Goal: Task Accomplishment & Management: Manage account settings

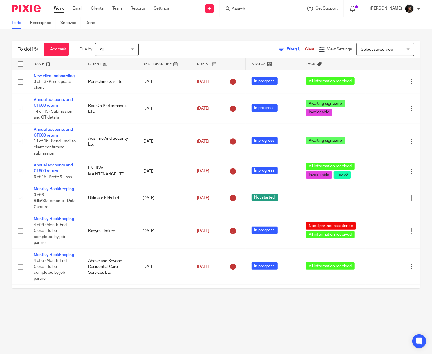
click at [273, 11] on input "Search" at bounding box center [257, 9] width 52 height 5
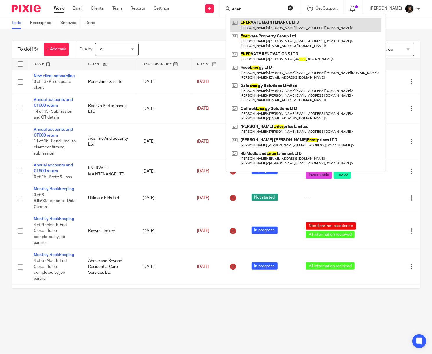
type input "ener"
click at [278, 27] on link at bounding box center [305, 24] width 151 height 13
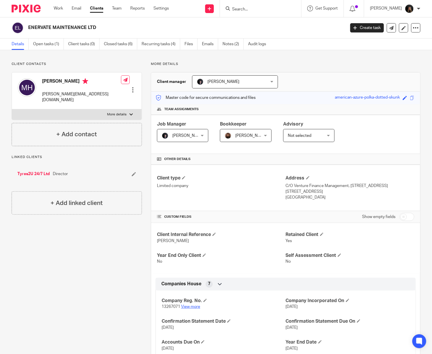
click at [191, 309] on link "View more" at bounding box center [190, 307] width 19 height 4
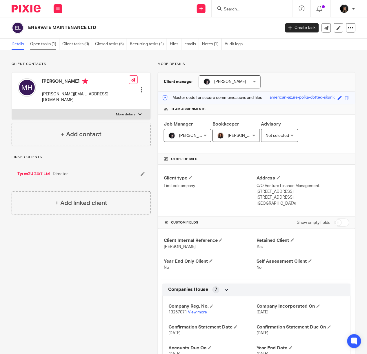
click at [37, 43] on link "Open tasks (1)" at bounding box center [44, 44] width 29 height 11
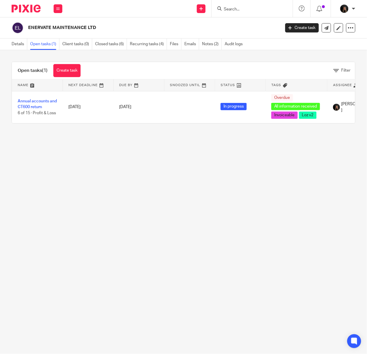
drag, startPoint x: 92, startPoint y: 189, endPoint x: 94, endPoint y: 177, distance: 12.6
click at [92, 188] on main "ENERVATE MAINTENANCE LTD Create task Update from Companies House Export data Me…" at bounding box center [183, 177] width 367 height 354
click at [32, 11] on img at bounding box center [26, 9] width 29 height 8
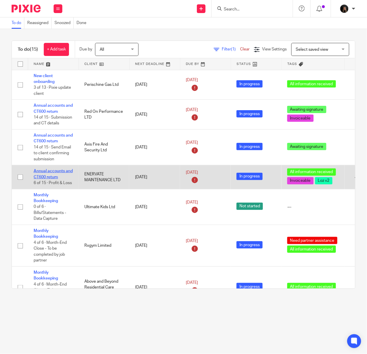
click at [56, 178] on link "Annual accounts and CT600 return" at bounding box center [53, 174] width 39 height 10
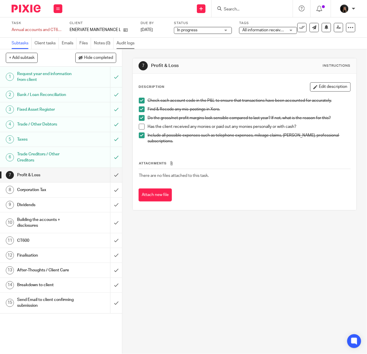
click at [120, 42] on link "Audit logs" at bounding box center [127, 43] width 21 height 11
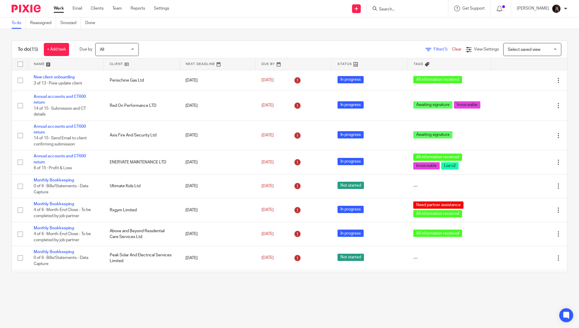
click at [399, 10] on input "Search" at bounding box center [404, 9] width 52 height 5
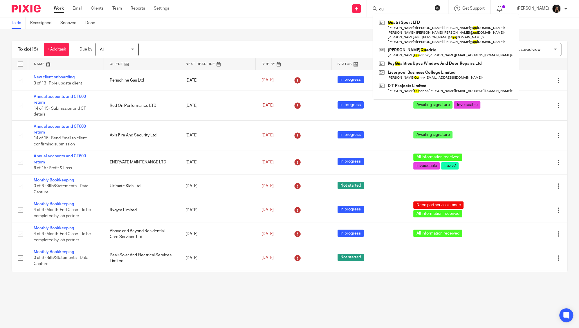
type input "q"
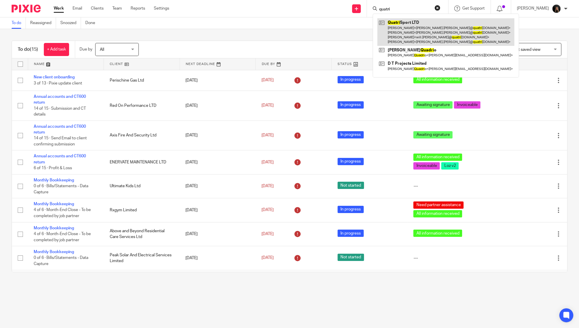
type input "quatri"
click at [415, 25] on link at bounding box center [445, 32] width 137 height 28
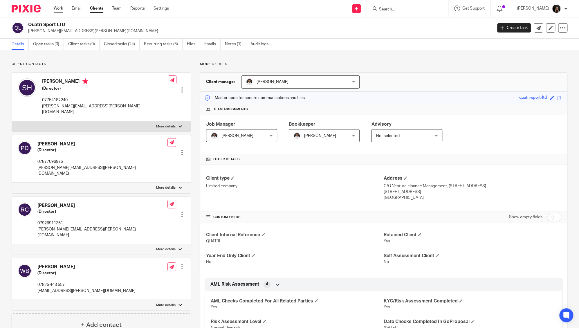
click at [59, 10] on link "Work" at bounding box center [58, 9] width 9 height 6
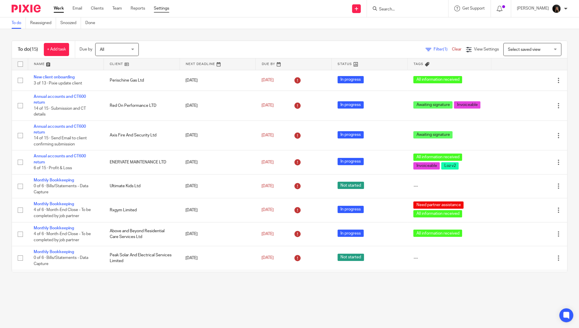
click at [160, 7] on link "Settings" at bounding box center [161, 9] width 15 height 6
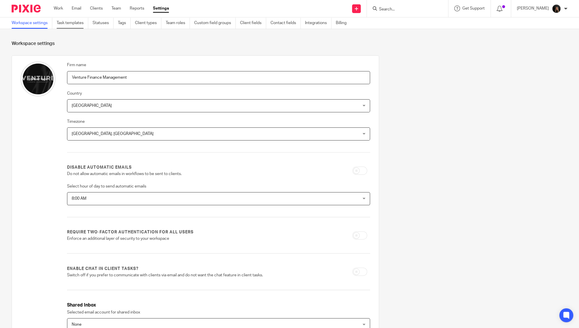
click at [82, 25] on link "Task templates" at bounding box center [73, 22] width 32 height 11
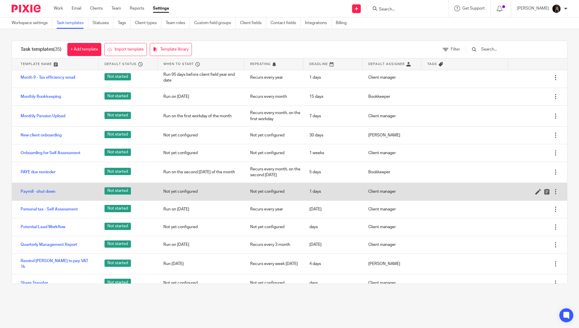
scroll to position [331, 0]
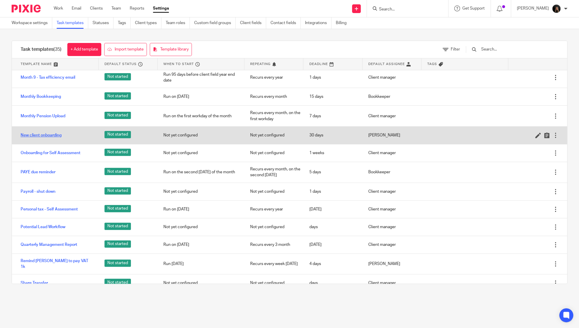
click at [56, 138] on link "New client onboarding" at bounding box center [41, 135] width 41 height 6
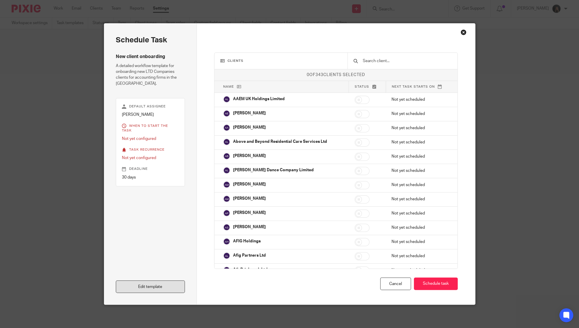
click at [153, 282] on link "Edit template" at bounding box center [150, 286] width 69 height 12
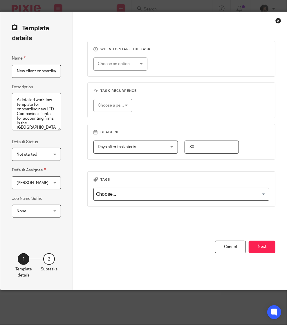
click at [167, 14] on div "When to start the task Choose an option On date Week day Month day On client da…" at bounding box center [181, 151] width 217 height 278
click at [270, 242] on button "Next" at bounding box center [262, 246] width 27 height 12
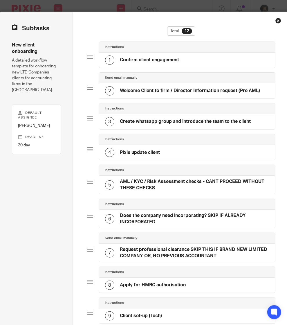
click at [160, 62] on h4 "Confirm client engagement" at bounding box center [149, 60] width 59 height 6
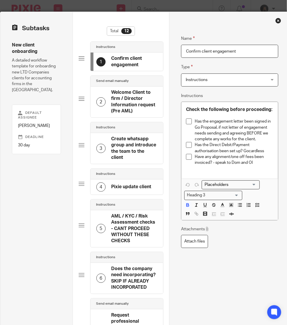
click at [122, 108] on h4 "Welcome Client to firm / Director Information request (Pre AML)" at bounding box center [134, 101] width 46 height 25
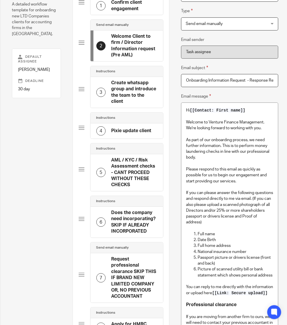
scroll to position [56, 0]
click at [119, 95] on h4 "Create whatsapp group and introduce the team to the client" at bounding box center [134, 92] width 46 height 25
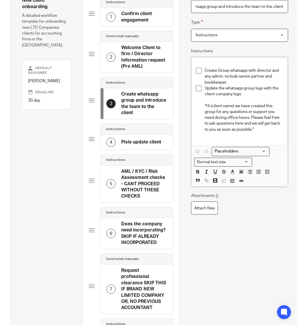
scroll to position [0, 0]
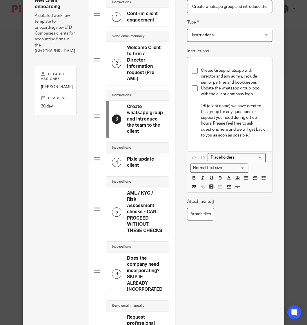
click at [136, 157] on h4 "Pixie update client" at bounding box center [145, 162] width 36 height 12
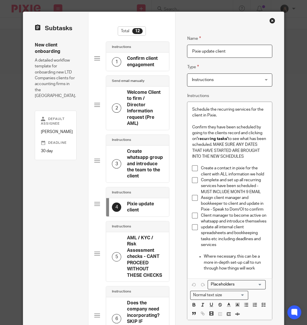
click at [271, 22] on div "Close this dialog window" at bounding box center [272, 21] width 6 height 6
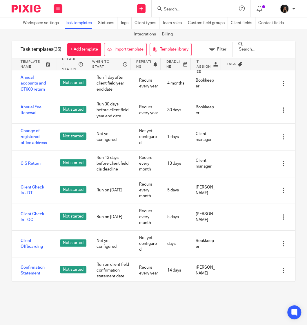
click at [31, 11] on img at bounding box center [26, 9] width 29 height 8
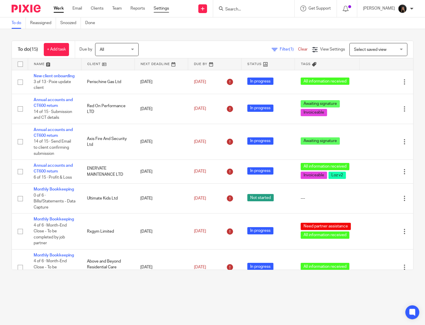
click at [164, 7] on link "Settings" at bounding box center [161, 9] width 15 height 6
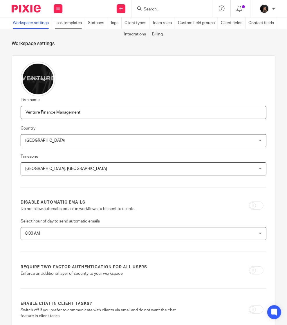
click at [84, 24] on link "Task templates" at bounding box center [70, 22] width 30 height 11
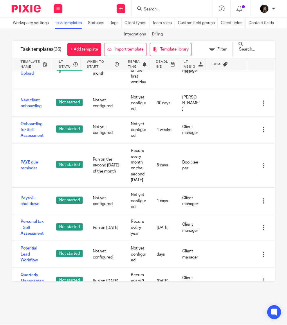
scroll to position [653, 0]
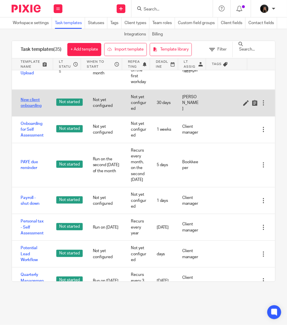
click at [32, 109] on link "New client onboarding" at bounding box center [33, 103] width 24 height 12
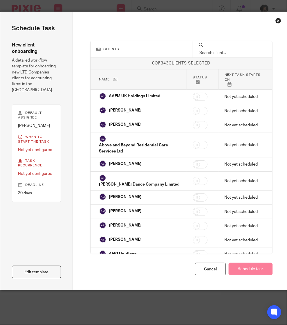
click at [255, 269] on button "Schedule task" at bounding box center [251, 268] width 44 height 12
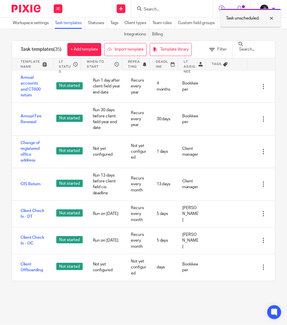
click at [248, 17] on p "Task unscheduled." at bounding box center [242, 18] width 33 height 6
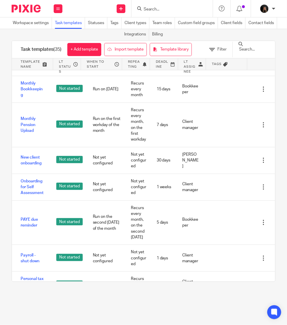
scroll to position [608, 0]
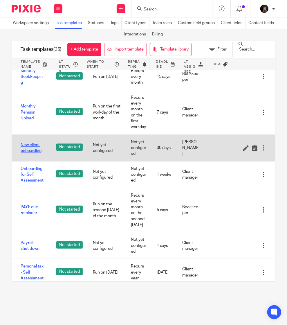
click at [31, 154] on link "New client onboarding" at bounding box center [33, 148] width 24 height 12
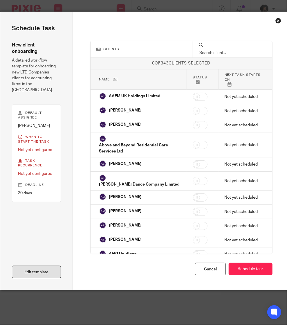
click at [48, 270] on link "Edit template" at bounding box center [36, 271] width 49 height 12
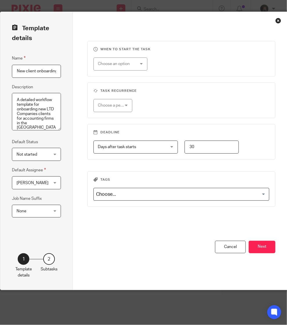
scroll to position [0, 2]
click at [265, 249] on button "Next" at bounding box center [262, 246] width 27 height 12
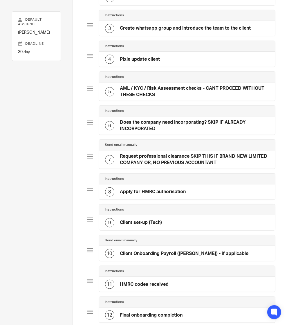
scroll to position [93, 0]
click at [167, 55] on div "4 Pixie update client" at bounding box center [187, 58] width 176 height 15
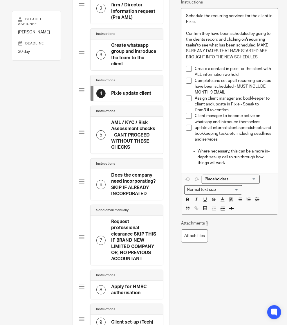
scroll to position [0, 0]
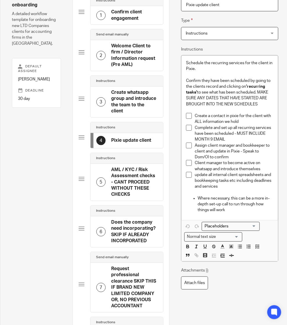
click at [132, 179] on h4 "AML / KYC / Risk Assessment checks - CANT PROCEED WITHOUT THESE CHECKS" at bounding box center [134, 181] width 46 height 31
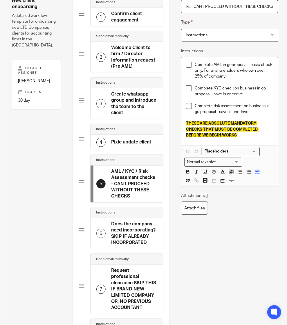
scroll to position [37, 0]
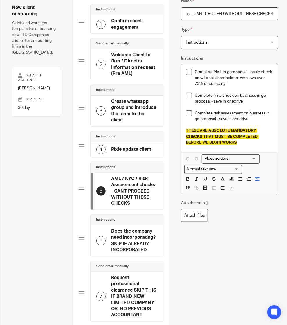
click at [128, 146] on h4 "Pixie update client" at bounding box center [131, 149] width 40 height 6
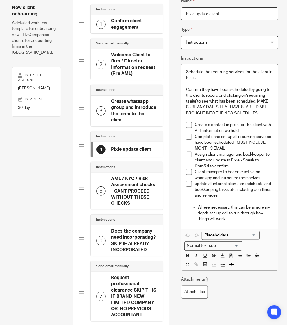
click at [123, 191] on h4 "AML / KYC / Risk Assessment checks - CANT PROCEED WITHOUT THESE CHECKS" at bounding box center [134, 190] width 46 height 31
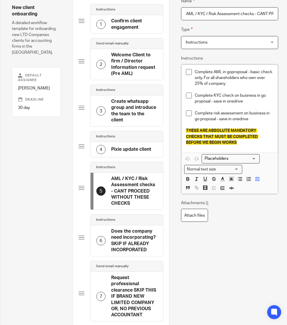
click at [131, 242] on h4 "Does the company need incorporating? SKIP IF ALREADY INCORPORATED" at bounding box center [134, 240] width 46 height 25
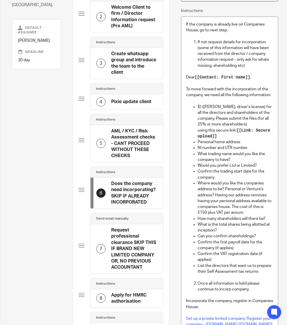
scroll to position [110, 0]
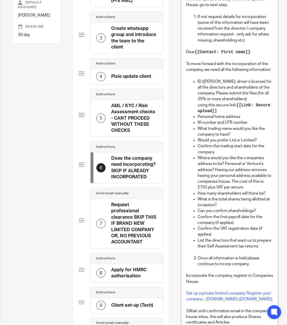
click at [128, 221] on h4 "Request professional clearance SKIP THIS IF BRAND NEW LIMITED COMPANY OR, NO PR…" at bounding box center [134, 224] width 46 height 44
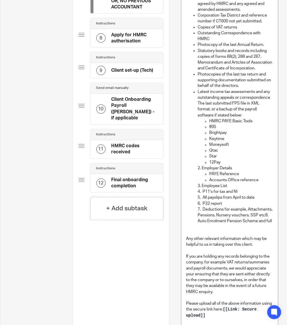
scroll to position [348, 0]
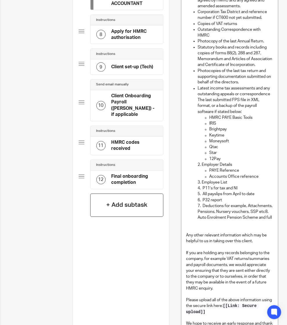
click at [128, 200] on h4 "+ Add subtask" at bounding box center [126, 204] width 41 height 9
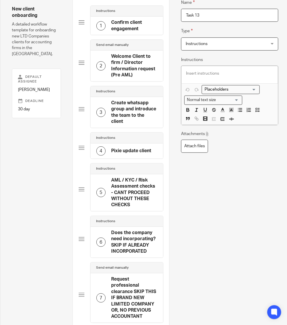
scroll to position [32, 0]
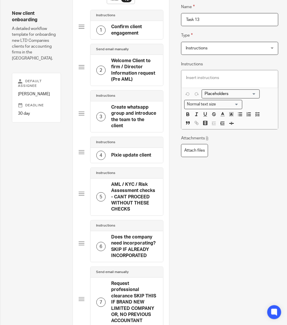
drag, startPoint x: 220, startPoint y: 21, endPoint x: 155, endPoint y: 12, distance: 65.8
click at [155, 12] on div "Subtasks New client onboarding A detailed workflow template for onboarding new …" at bounding box center [144, 286] width 289 height 613
type input "Reminder to Chase Pro Clearance"
click at [209, 74] on div at bounding box center [229, 78] width 97 height 17
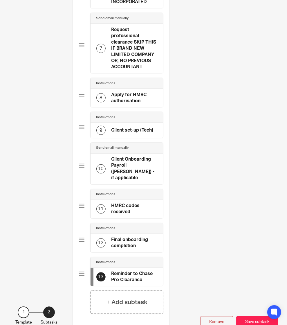
scroll to position [313, 0]
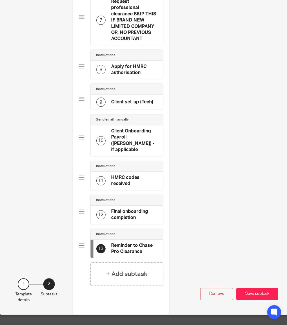
drag, startPoint x: 117, startPoint y: 242, endPoint x: 111, endPoint y: 248, distance: 9.1
click at [111, 248] on div "13 Reminder to Chase Pro Clearance" at bounding box center [126, 249] width 73 height 18
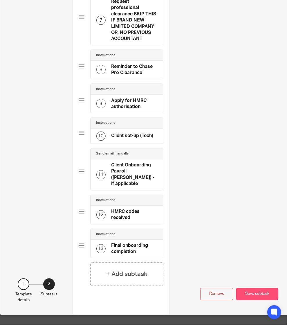
click at [260, 288] on button "Save subtask" at bounding box center [257, 294] width 42 height 12
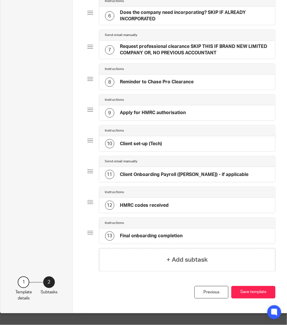
scroll to position [207, 0]
click at [250, 287] on button "Save template" at bounding box center [253, 292] width 44 height 12
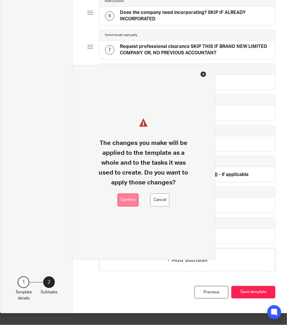
click at [125, 200] on button "Confirm" at bounding box center [127, 199] width 21 height 13
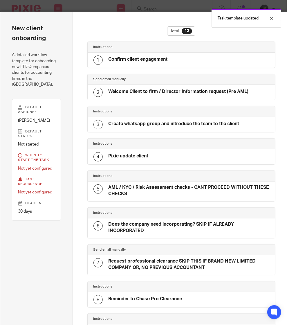
scroll to position [189, 0]
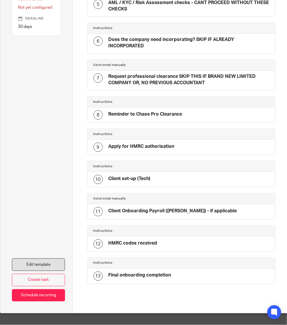
click at [46, 258] on link "Edit template" at bounding box center [38, 264] width 53 height 12
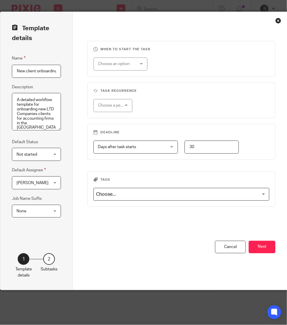
scroll to position [0, 2]
click at [255, 247] on button "Next" at bounding box center [262, 246] width 27 height 12
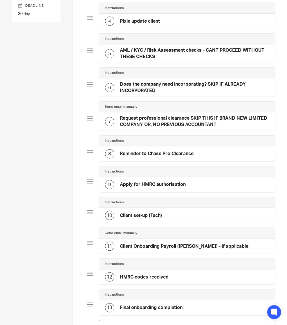
scroll to position [129, 0]
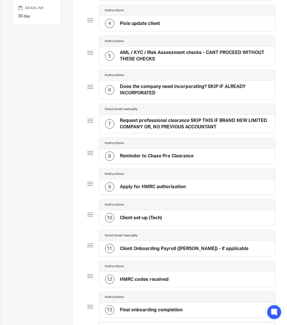
click at [172, 184] on h4 "Apply for HMRC authorisation" at bounding box center [153, 187] width 66 height 6
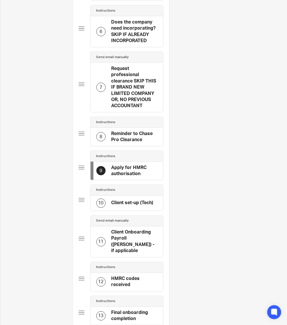
scroll to position [313, 0]
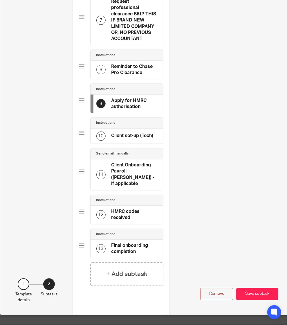
click at [124, 232] on div "Instructions" at bounding box center [126, 234] width 61 height 5
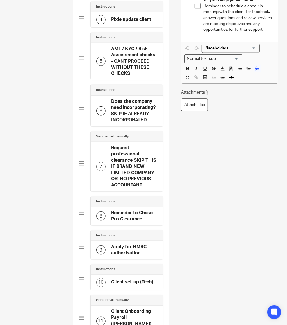
scroll to position [168, 0]
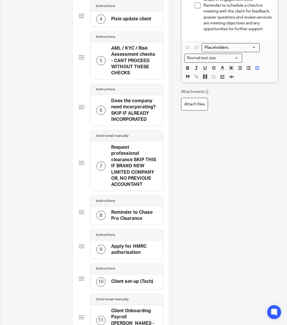
click at [135, 251] on h4 "Apply for HMRC authorisation" at bounding box center [134, 249] width 46 height 12
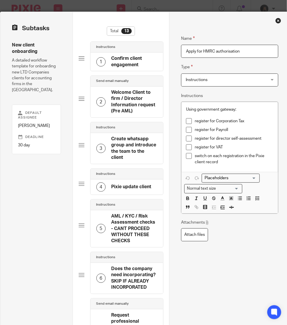
scroll to position [0, 0]
click at [223, 161] on p "switch on each registration in the Pixie client record" at bounding box center [234, 159] width 79 height 12
click at [206, 157] on p "switch on each registration in the Pixie client record" at bounding box center [234, 159] width 79 height 12
click at [208, 157] on p "Tick on each registration in the Pixie client record" at bounding box center [234, 159] width 79 height 12
click at [232, 161] on p "Tick each registration in the Pixie client record" at bounding box center [234, 159] width 79 height 12
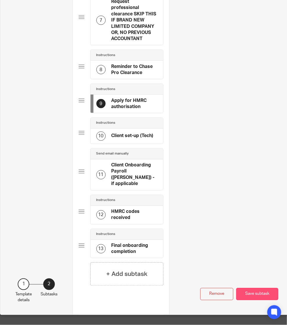
click at [244, 288] on button "Save subtask" at bounding box center [257, 294] width 42 height 12
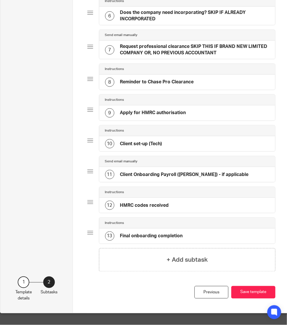
scroll to position [207, 0]
click at [258, 286] on button "Save template" at bounding box center [253, 292] width 44 height 12
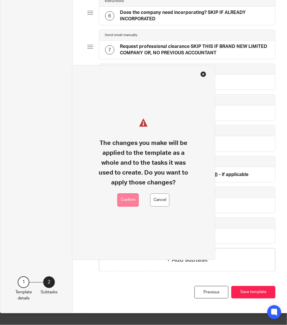
click at [126, 200] on button "Confirm" at bounding box center [127, 199] width 21 height 13
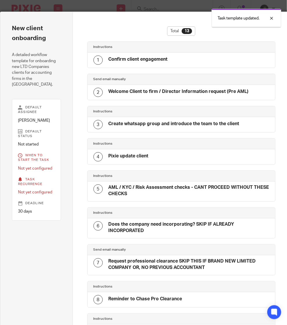
scroll to position [189, 0]
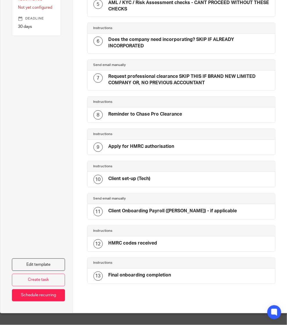
click at [147, 175] on h4 "Client set-up (Tech)" at bounding box center [129, 178] width 42 height 6
click at [46, 261] on link "Edit template" at bounding box center [38, 264] width 53 height 12
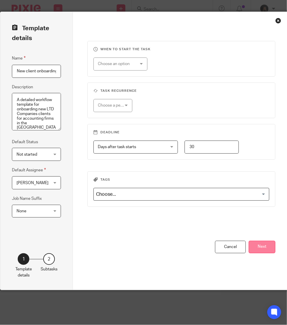
click at [267, 245] on button "Next" at bounding box center [262, 246] width 27 height 12
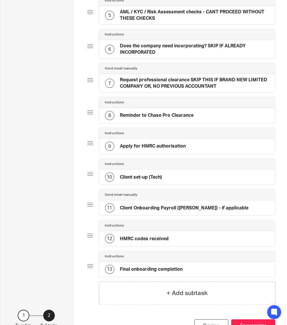
scroll to position [172, 0]
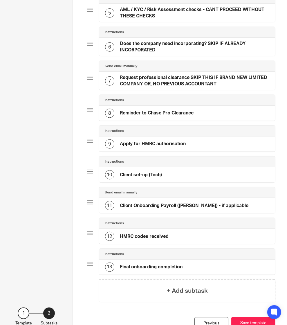
click at [162, 172] on h4 "Client set-up (Tech)" at bounding box center [141, 175] width 42 height 6
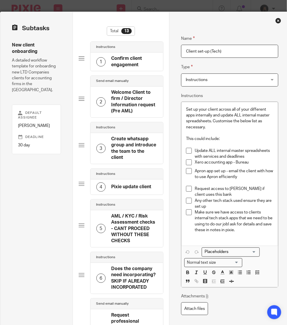
scroll to position [30, 0]
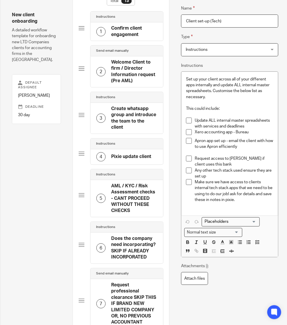
click at [251, 147] on p "Apron app set up - email the client with how to use Apron efficiently" at bounding box center [234, 144] width 79 height 12
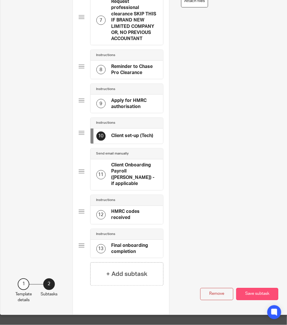
click at [259, 288] on button "Save subtask" at bounding box center [257, 294] width 42 height 12
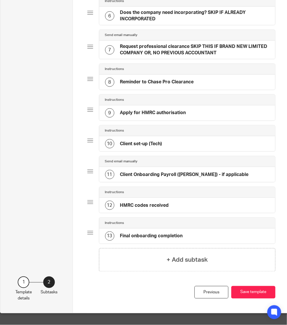
scroll to position [207, 0]
click at [259, 287] on button "Save template" at bounding box center [253, 292] width 44 height 12
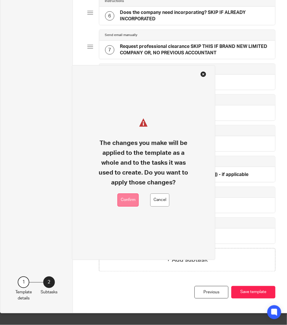
click at [124, 201] on button "Confirm" at bounding box center [127, 199] width 21 height 13
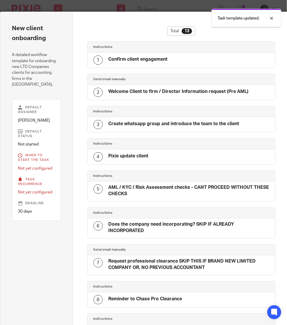
scroll to position [189, 0]
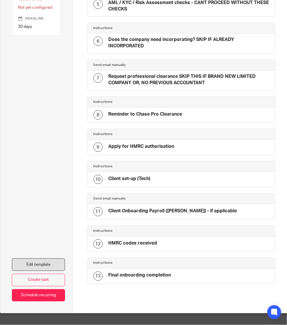
click at [46, 258] on link "Edit template" at bounding box center [38, 264] width 53 height 12
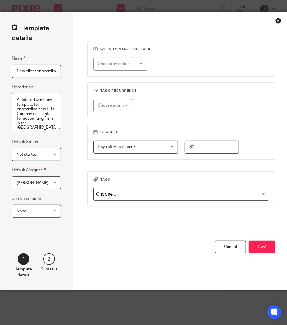
scroll to position [0, 2]
click at [267, 247] on button "Next" at bounding box center [262, 246] width 27 height 12
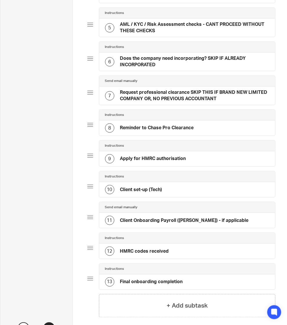
scroll to position [154, 0]
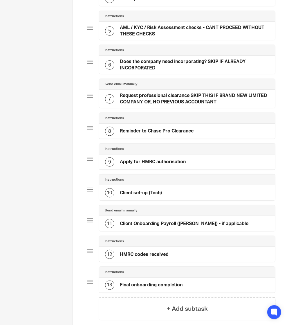
click at [173, 188] on div "10 Client set-up (Tech)" at bounding box center [187, 192] width 176 height 15
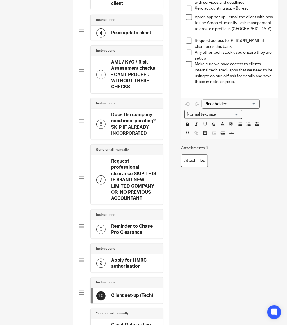
scroll to position [0, 0]
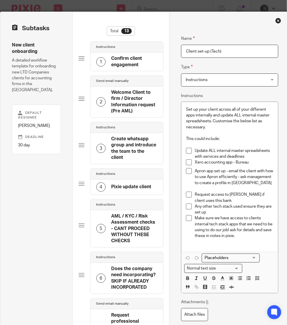
click at [245, 237] on p "Make sure we have access to clients internal tech stack apps that we need to be…" at bounding box center [234, 226] width 79 height 23
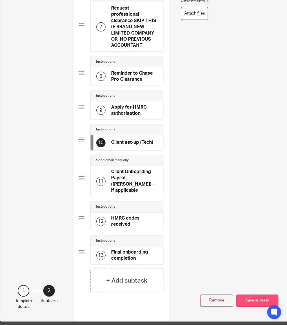
click at [252, 294] on button "Save subtask" at bounding box center [257, 300] width 42 height 12
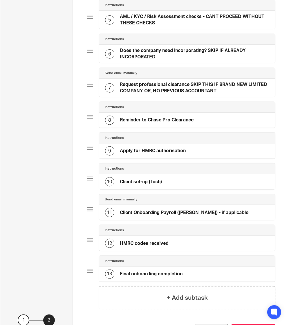
scroll to position [160, 0]
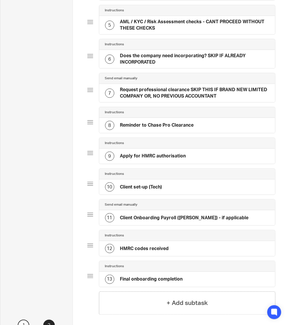
click at [164, 172] on div "Instructions" at bounding box center [187, 173] width 164 height 5
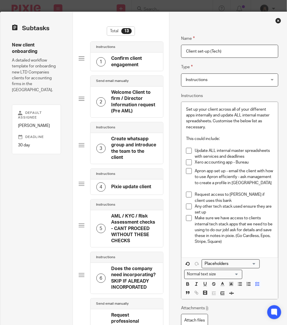
scroll to position [35, 0]
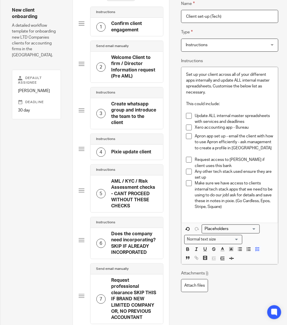
click at [217, 152] on p at bounding box center [234, 154] width 79 height 6
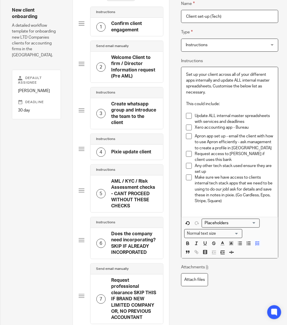
click at [236, 201] on p "Make sure we have access to clients internal tech stack apps that we need to be…" at bounding box center [234, 188] width 79 height 29
click at [231, 188] on p "Make sure we have access to clients internal tech stack apps that we need to be…" at bounding box center [234, 188] width 79 height 29
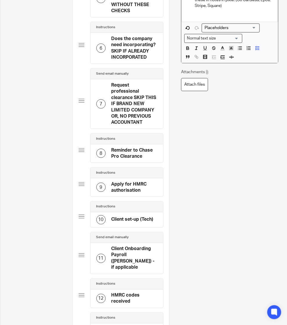
scroll to position [313, 0]
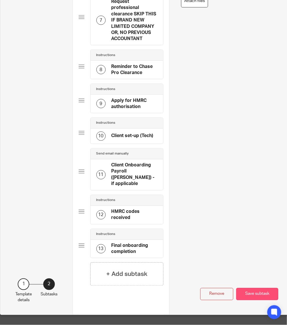
click at [251, 288] on button "Save subtask" at bounding box center [257, 294] width 42 height 12
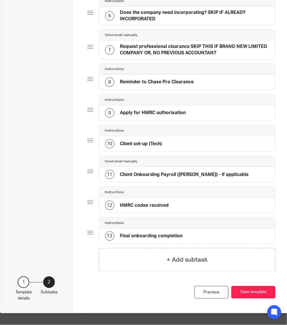
scroll to position [207, 0]
click at [191, 229] on div "13 Final onboarding completion" at bounding box center [187, 235] width 176 height 15
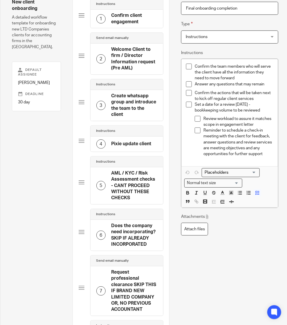
scroll to position [184, 0]
